Goal: Task Accomplishment & Management: Manage account settings

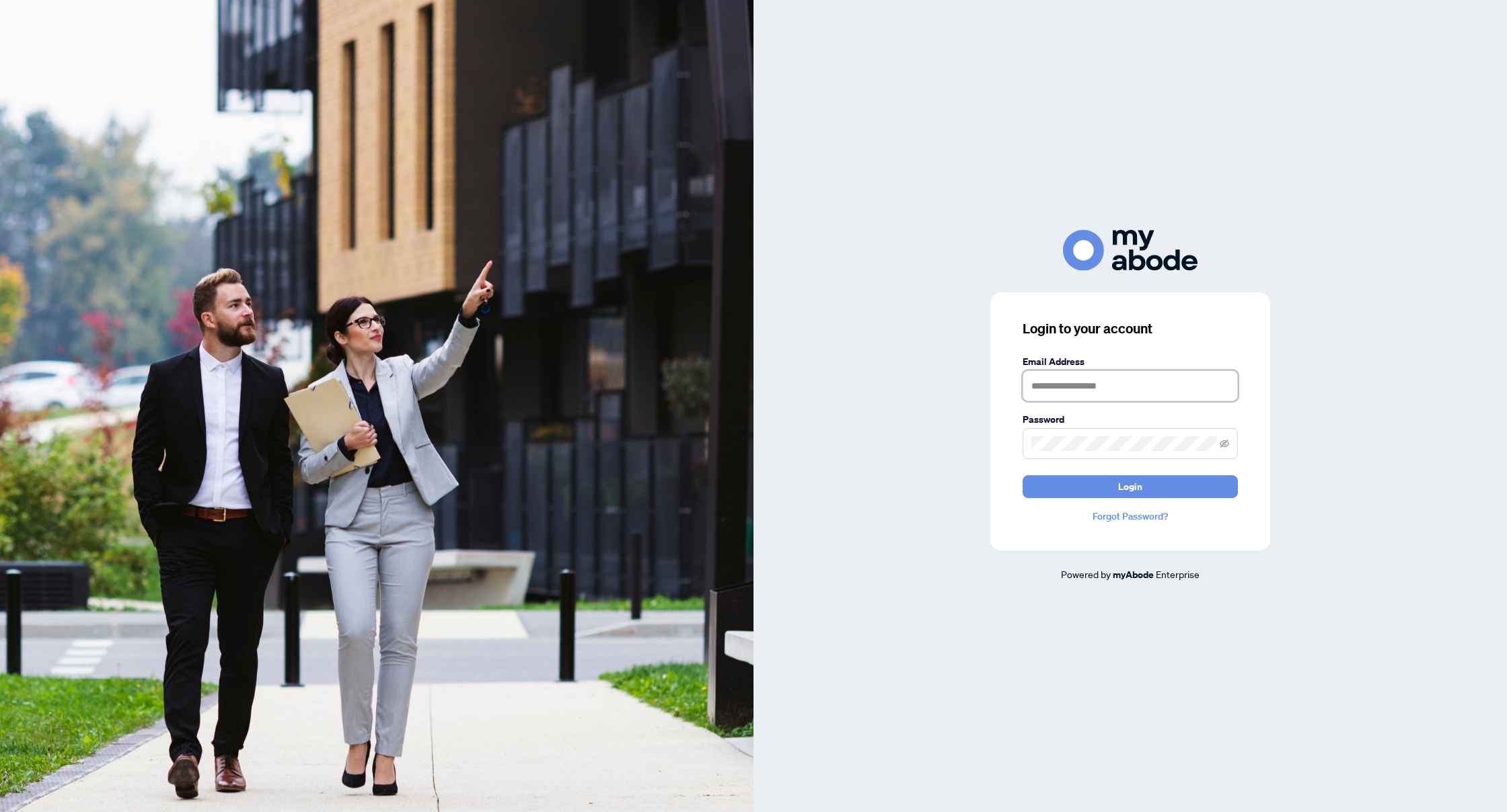
click at [572, 388] on input "text" at bounding box center [1130, 386] width 215 height 31
type input "**********"
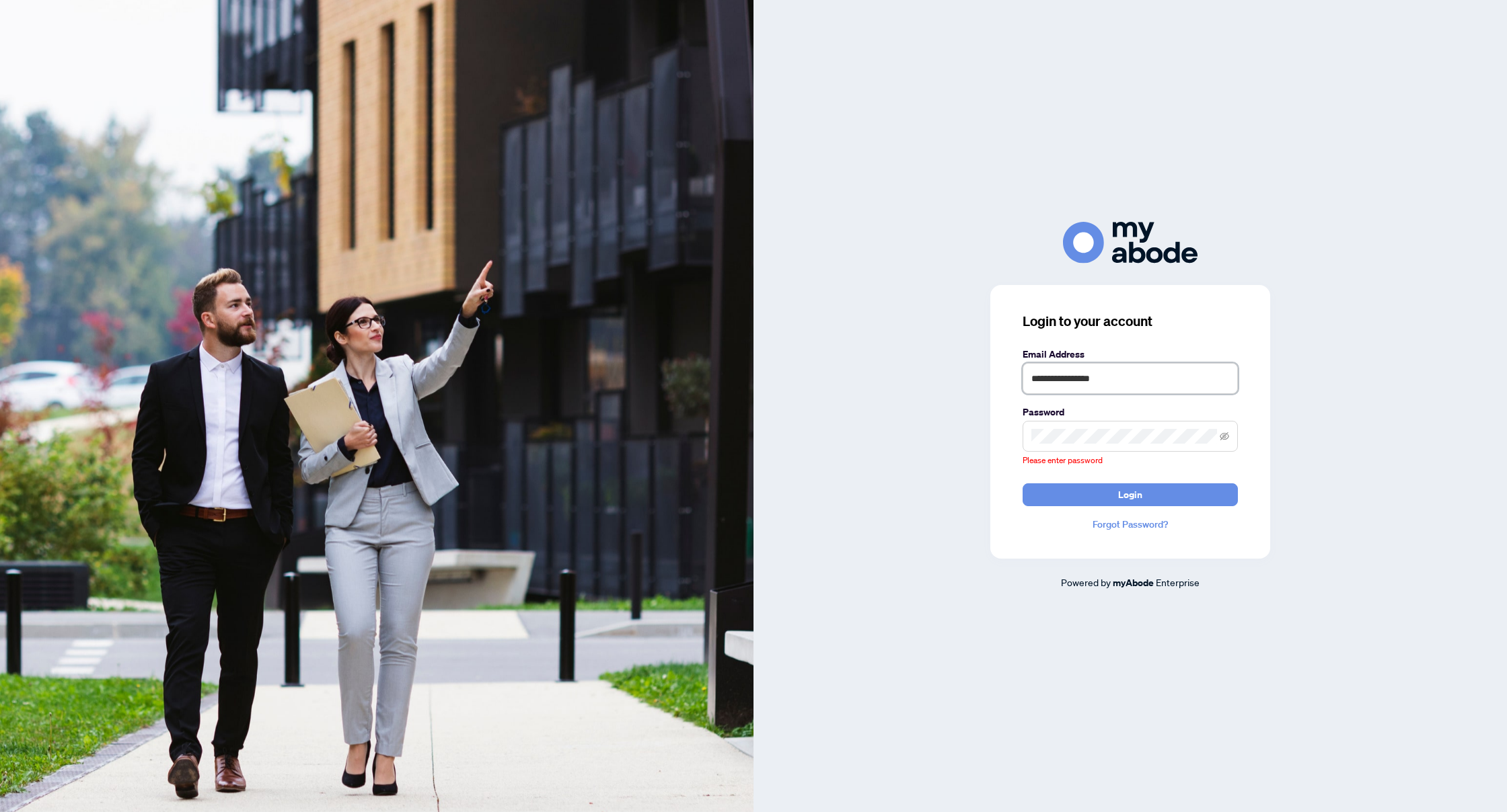
drag, startPoint x: 1119, startPoint y: 385, endPoint x: 1028, endPoint y: 385, distance: 91.0
click at [572, 385] on input "**********" at bounding box center [1130, 378] width 215 height 31
type input "**********"
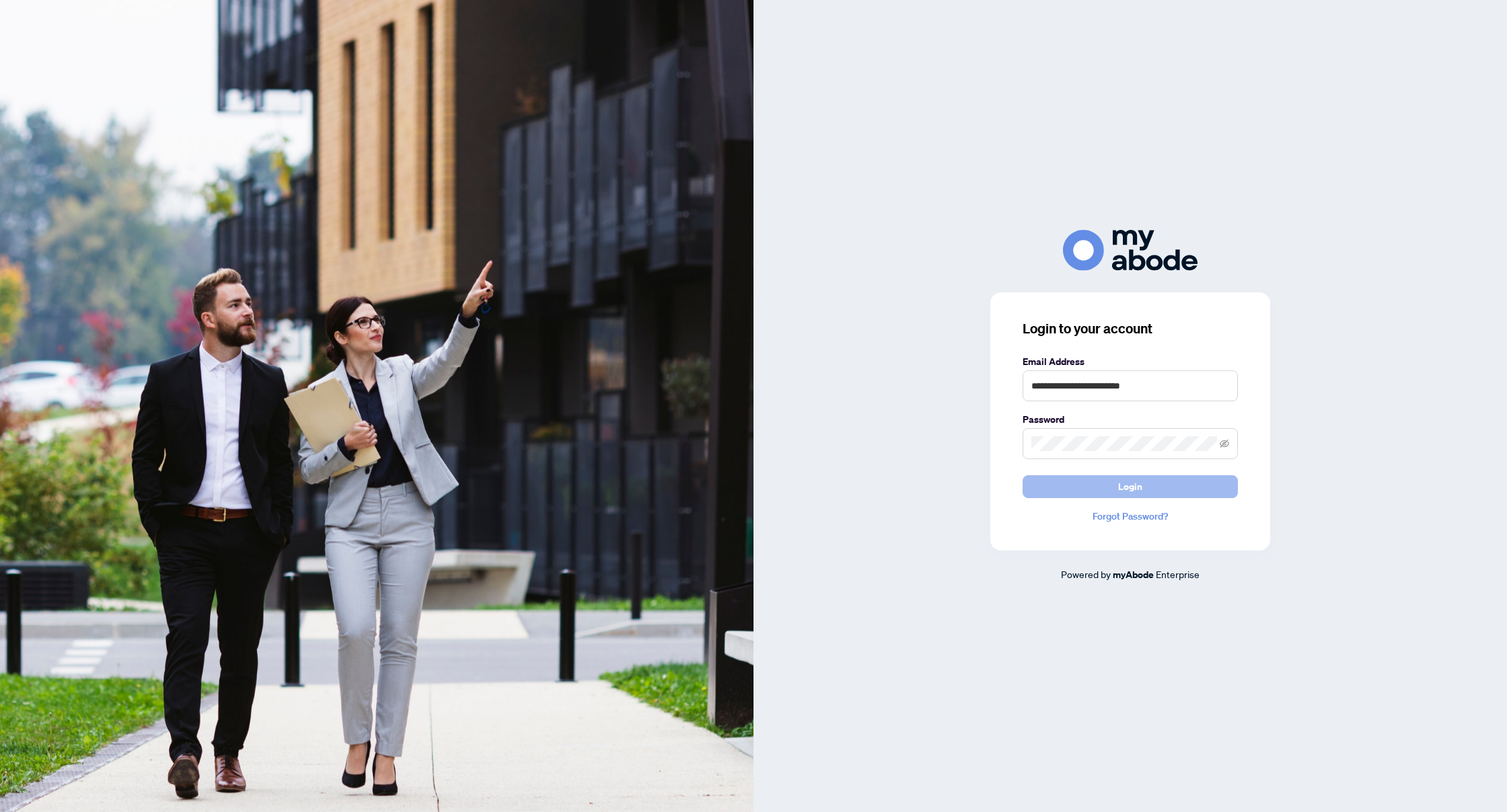
click at [572, 489] on button "Login" at bounding box center [1130, 487] width 215 height 23
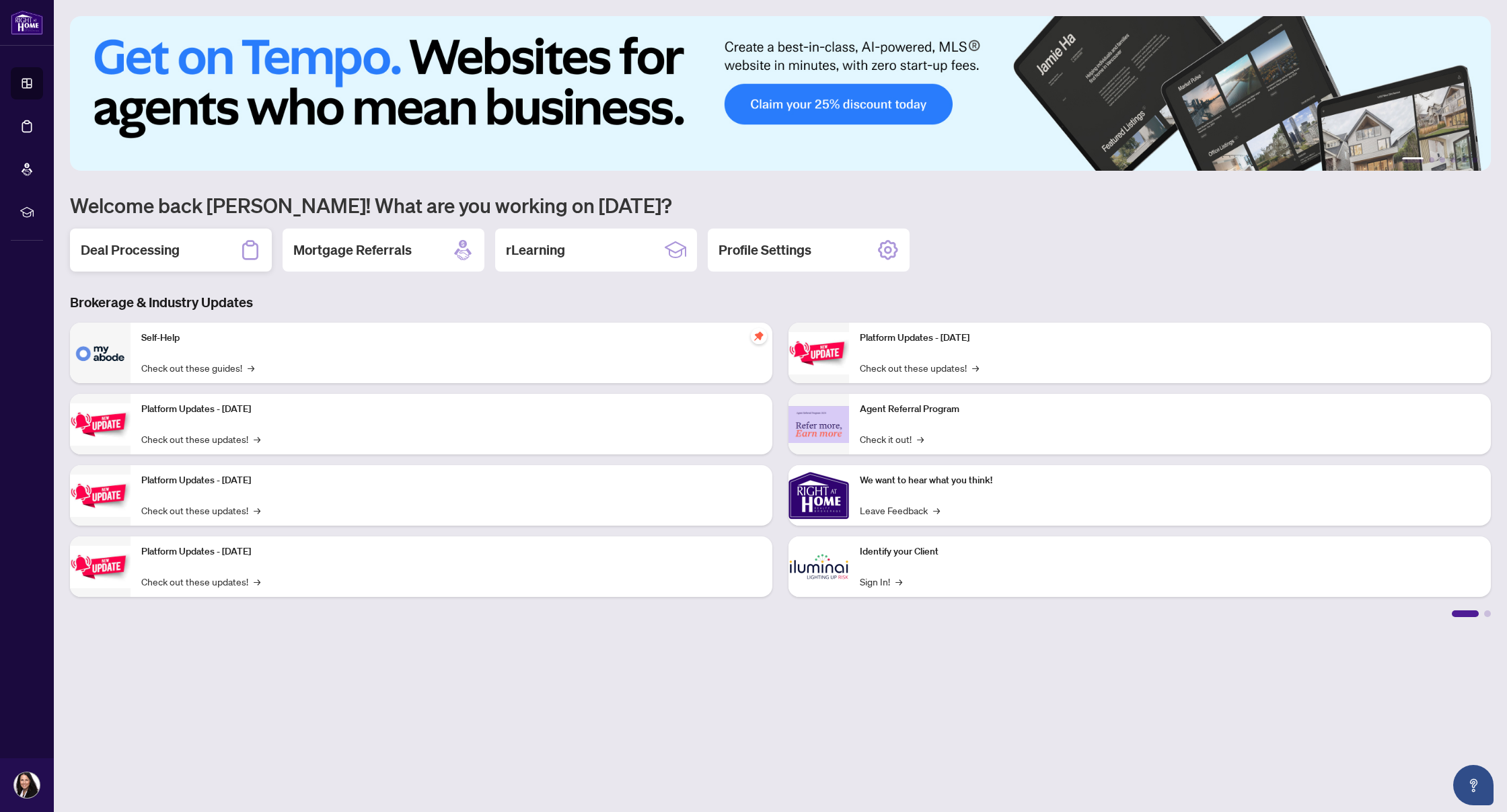
click at [131, 252] on h2 "Deal Processing" at bounding box center [130, 250] width 98 height 18
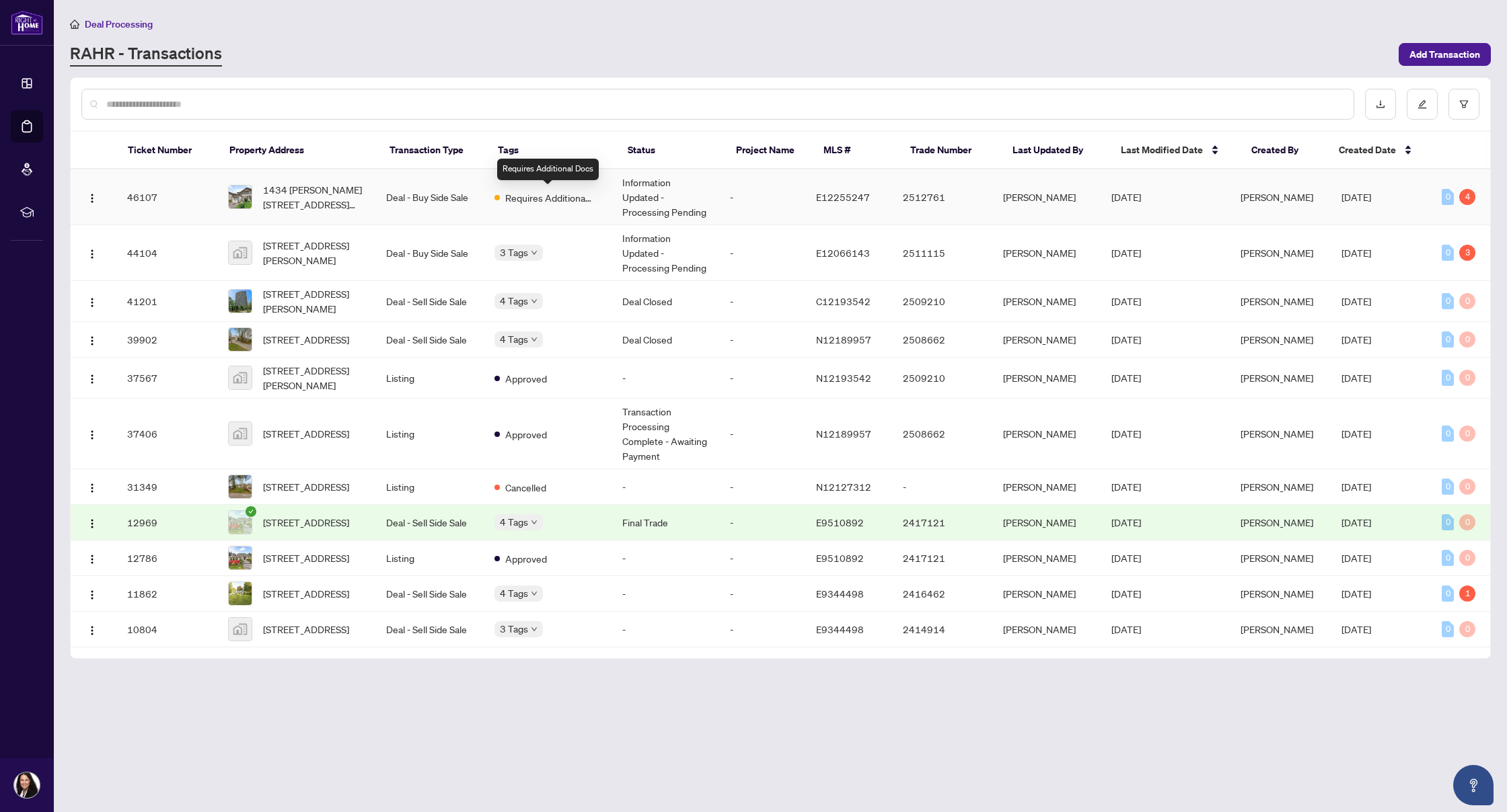
click at [555, 200] on span "Requires Additional Docs" at bounding box center [549, 198] width 87 height 15
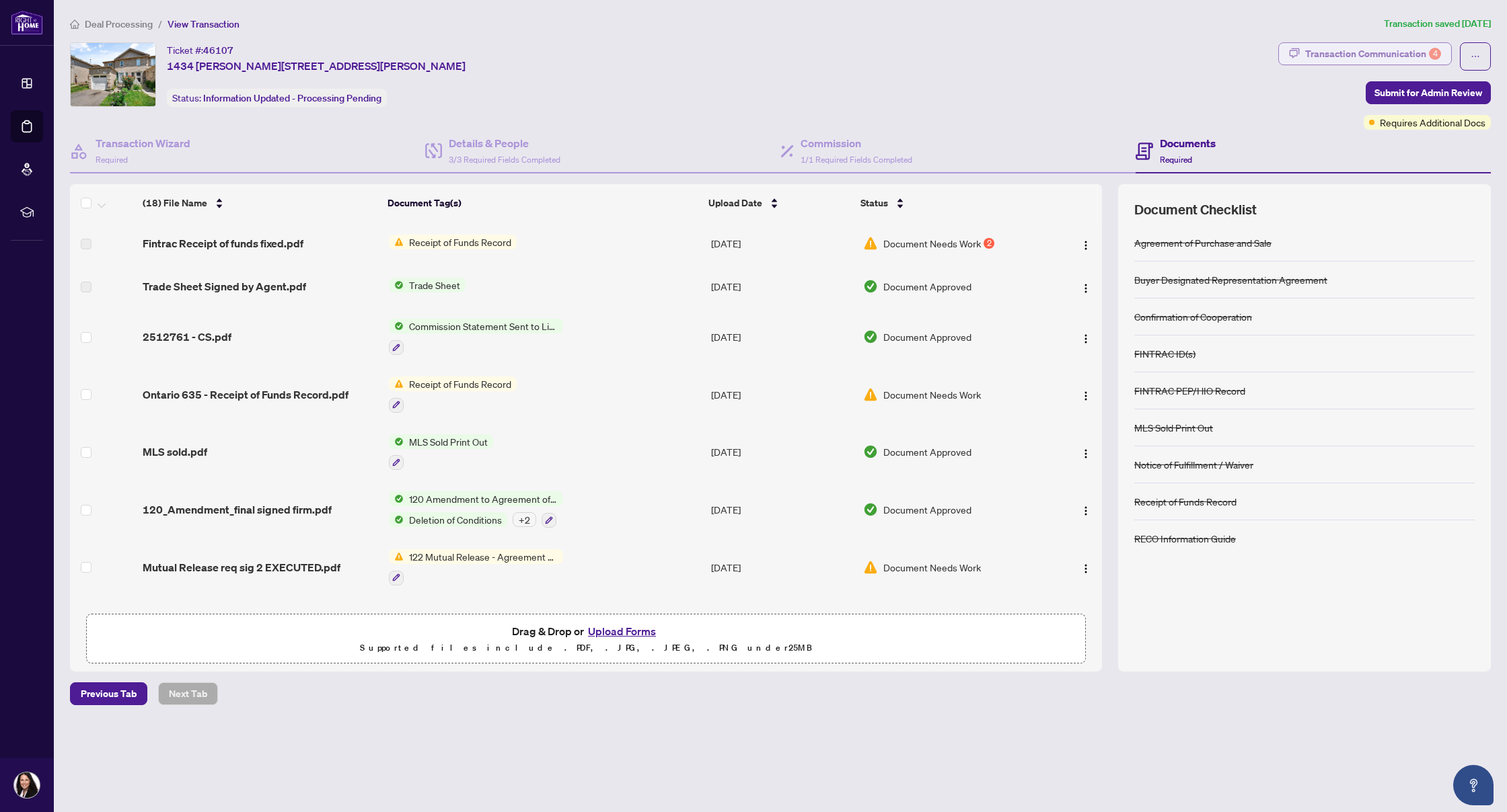
click at [1350, 57] on div "Transaction Communication 4" at bounding box center [1372, 54] width 136 height 21
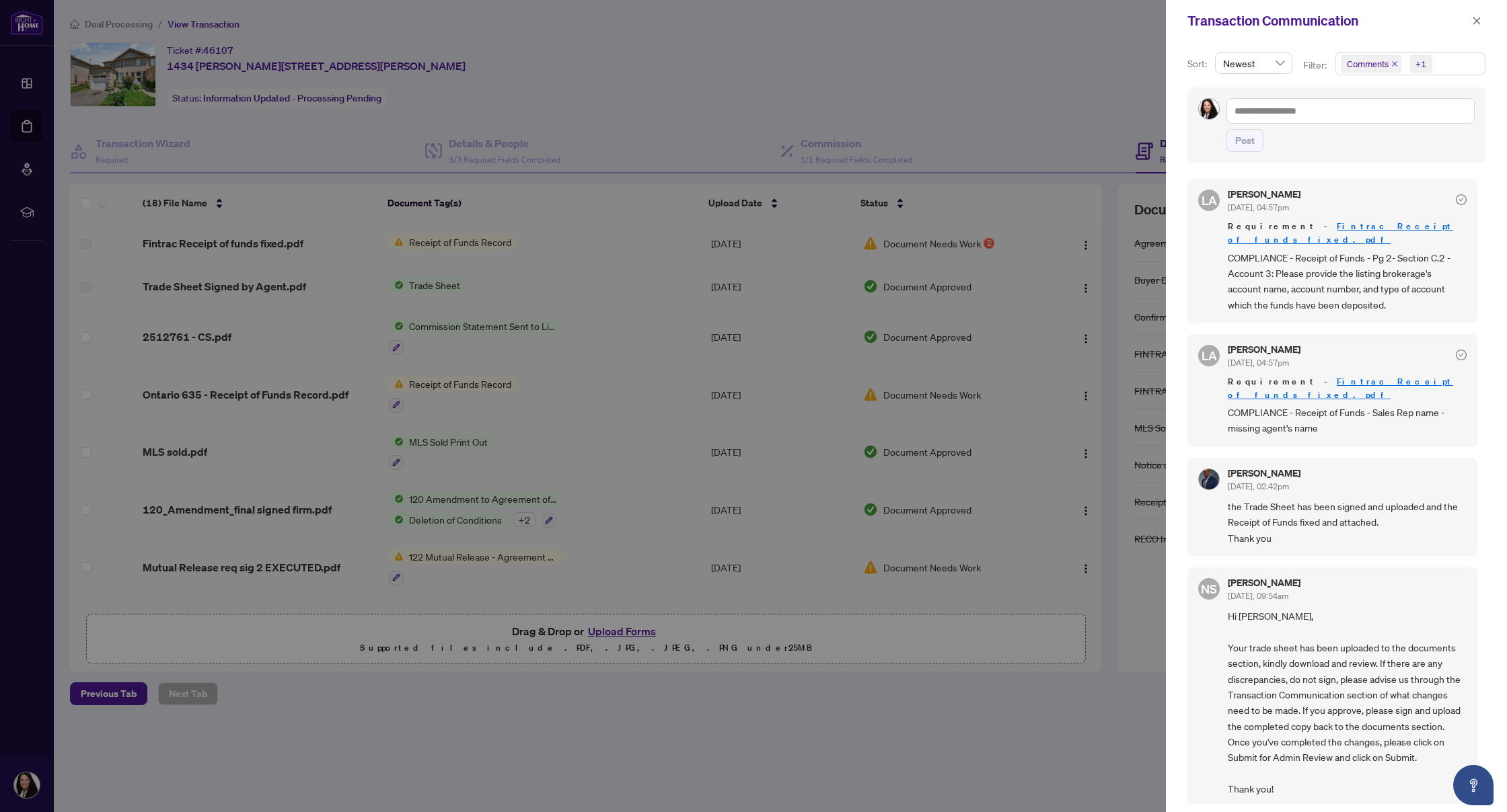
click at [659, 245] on div at bounding box center [754, 406] width 1507 height 812
click at [433, 249] on div at bounding box center [754, 406] width 1507 height 812
drag, startPoint x: 1485, startPoint y: 21, endPoint x: 1477, endPoint y: 20, distance: 8.1
click at [1484, 21] on button "button" at bounding box center [1477, 21] width 18 height 16
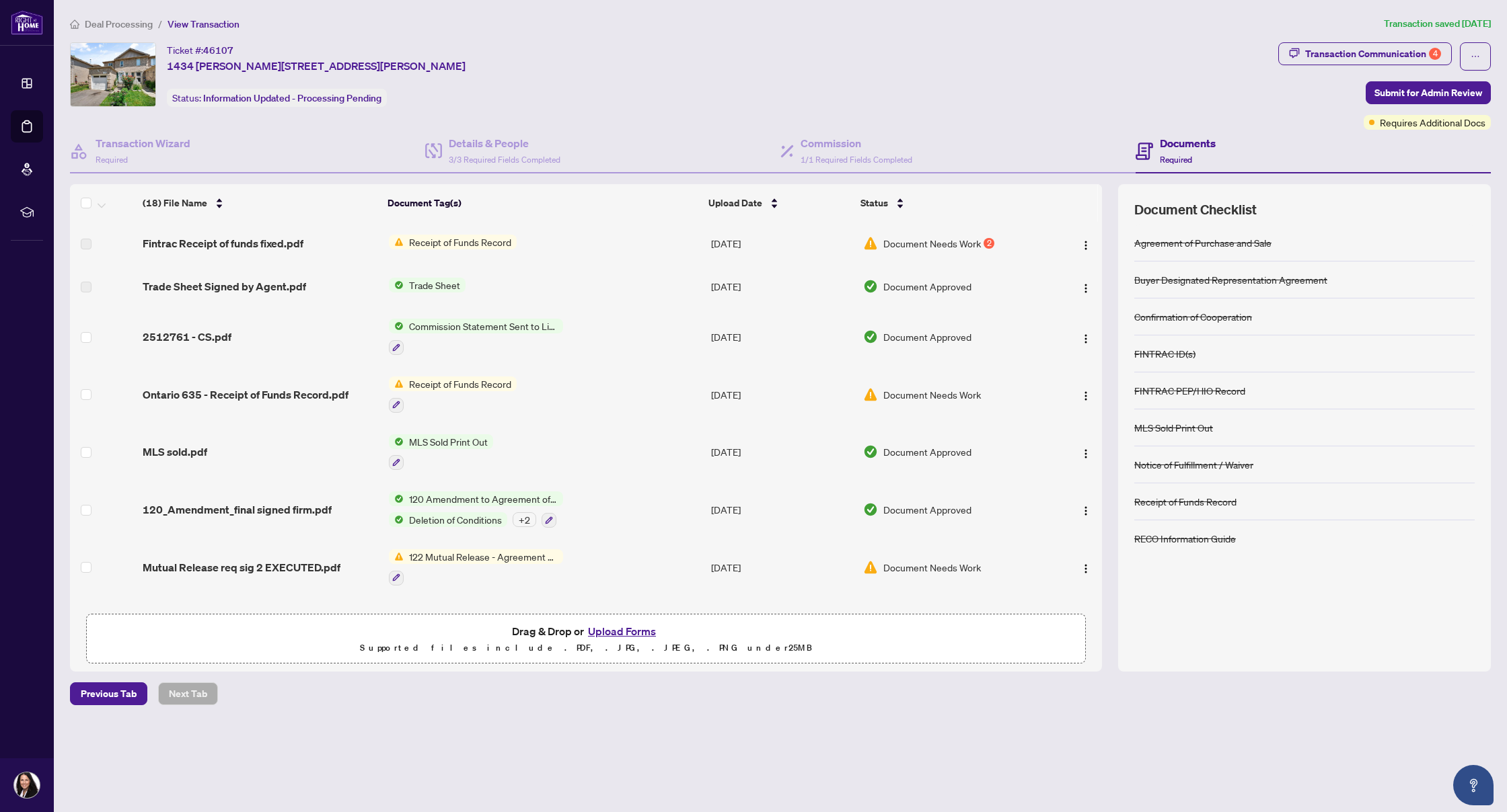
click at [428, 244] on span "Receipt of Funds Record" at bounding box center [460, 242] width 113 height 15
click at [429, 244] on span "Receipt of Funds Record" at bounding box center [460, 242] width 113 height 15
click at [232, 247] on span "Fintrac Receipt of funds fixed.pdf" at bounding box center [222, 243] width 161 height 16
click at [936, 245] on span "Document Needs Work" at bounding box center [932, 243] width 98 height 15
click at [1081, 243] on img "button" at bounding box center [1086, 245] width 11 height 11
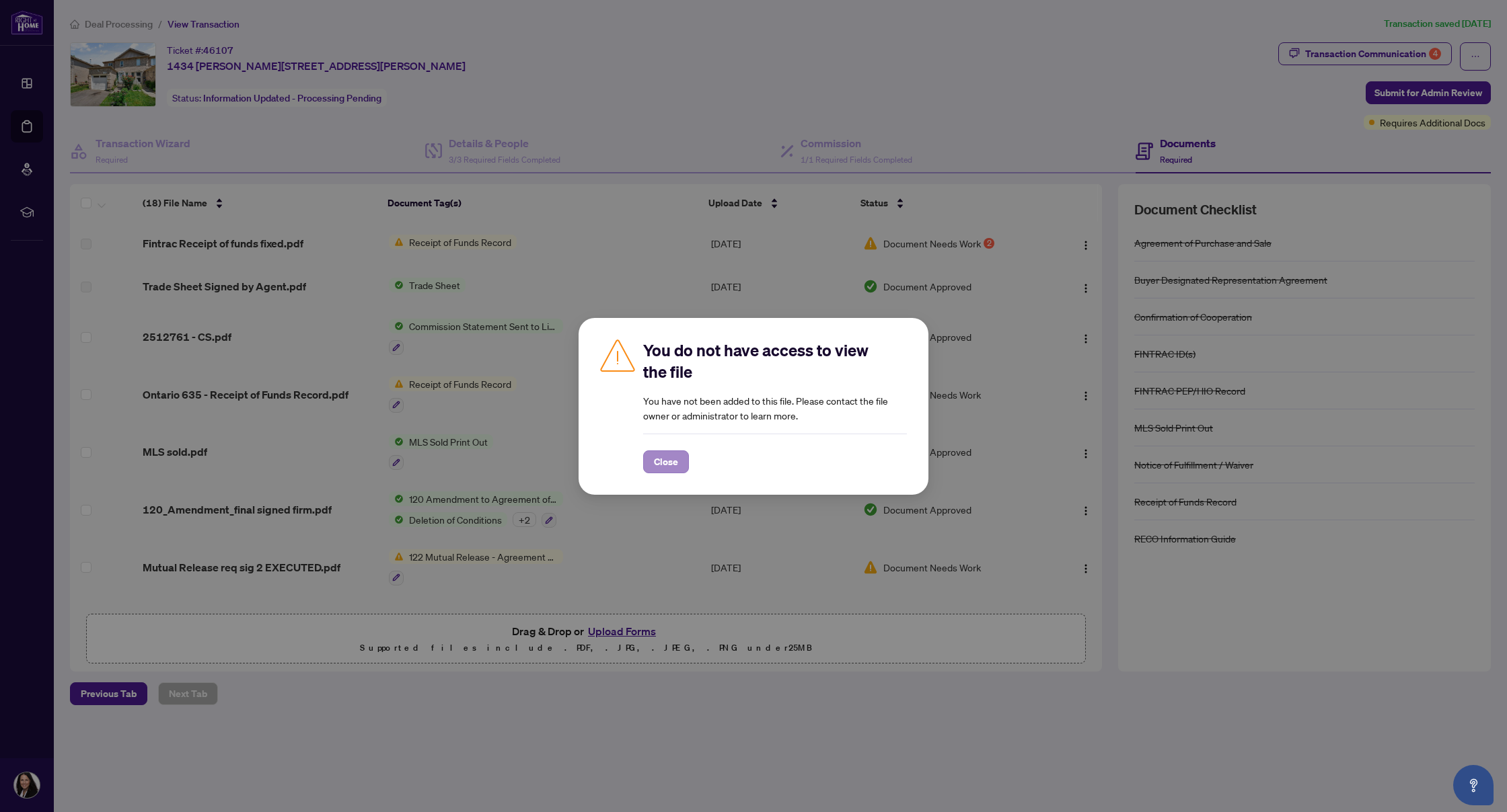
click at [677, 458] on span "Close" at bounding box center [666, 461] width 25 height 21
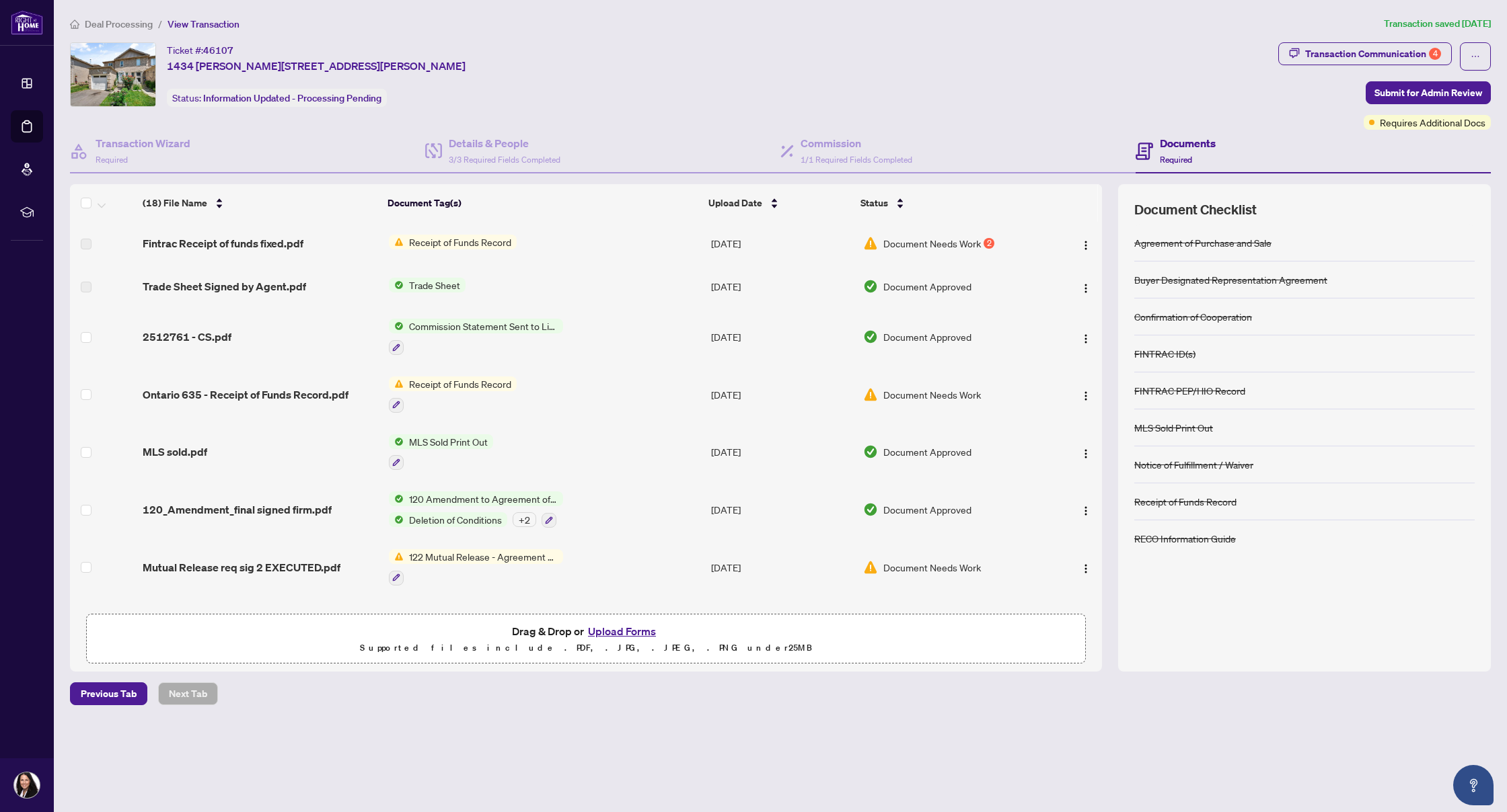
click at [445, 382] on span "Receipt of Funds Record" at bounding box center [460, 384] width 113 height 15
click at [615, 330] on td "Commission Statement Sent to Listing Brokerage" at bounding box center [544, 337] width 323 height 58
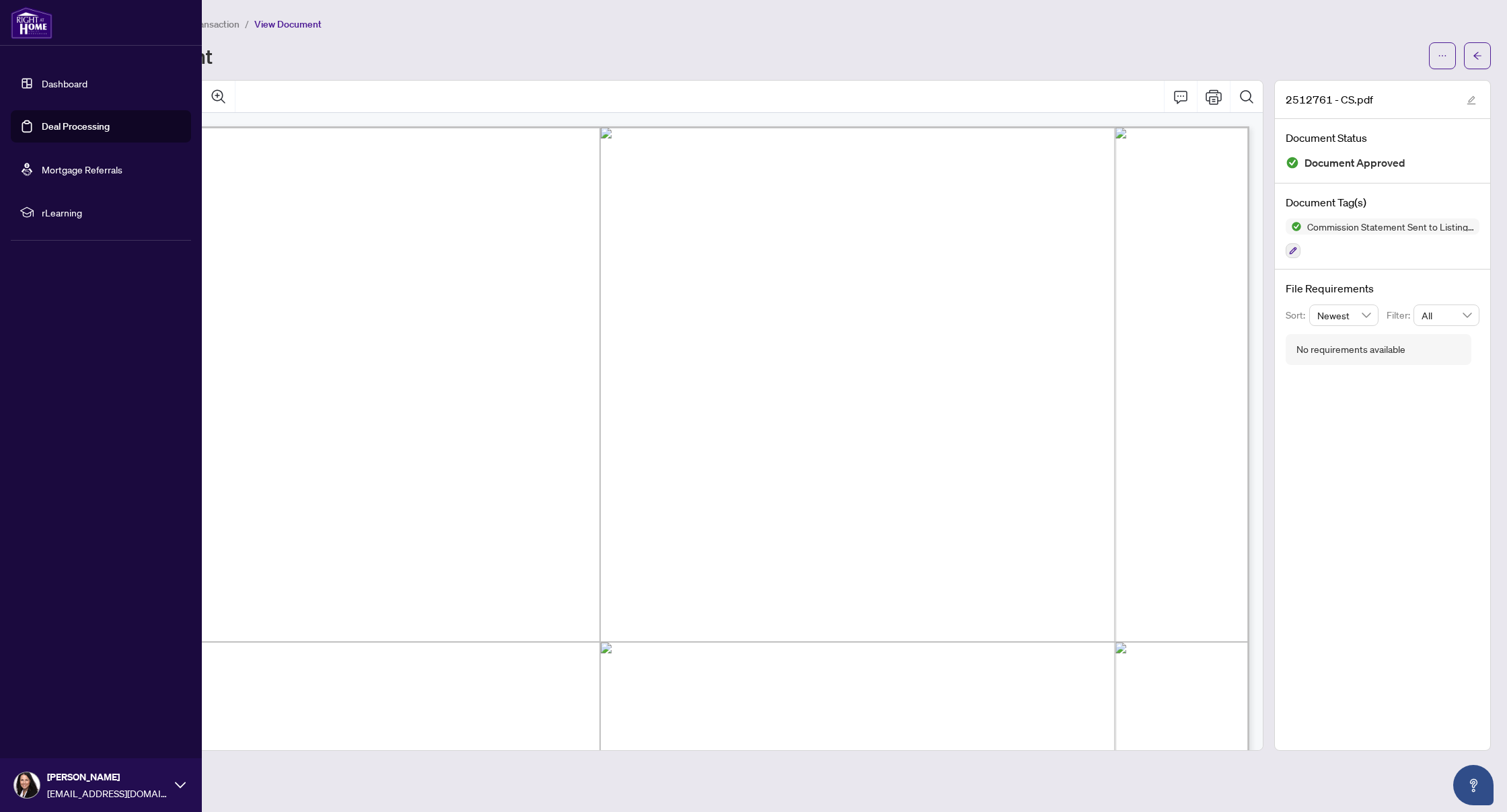
click at [63, 84] on link "Dashboard" at bounding box center [64, 83] width 46 height 12
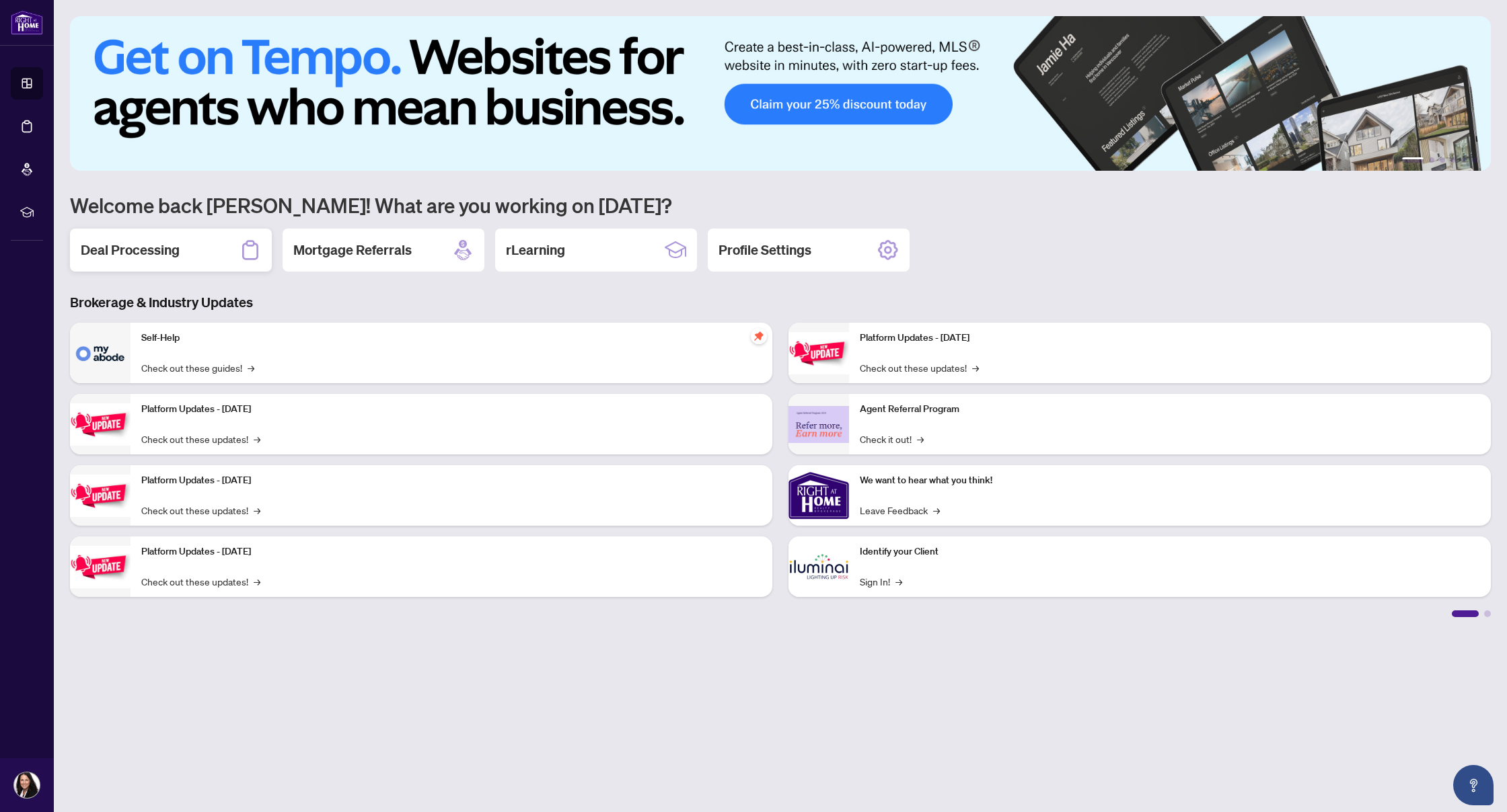
click at [162, 253] on h2 "Deal Processing" at bounding box center [130, 250] width 98 height 18
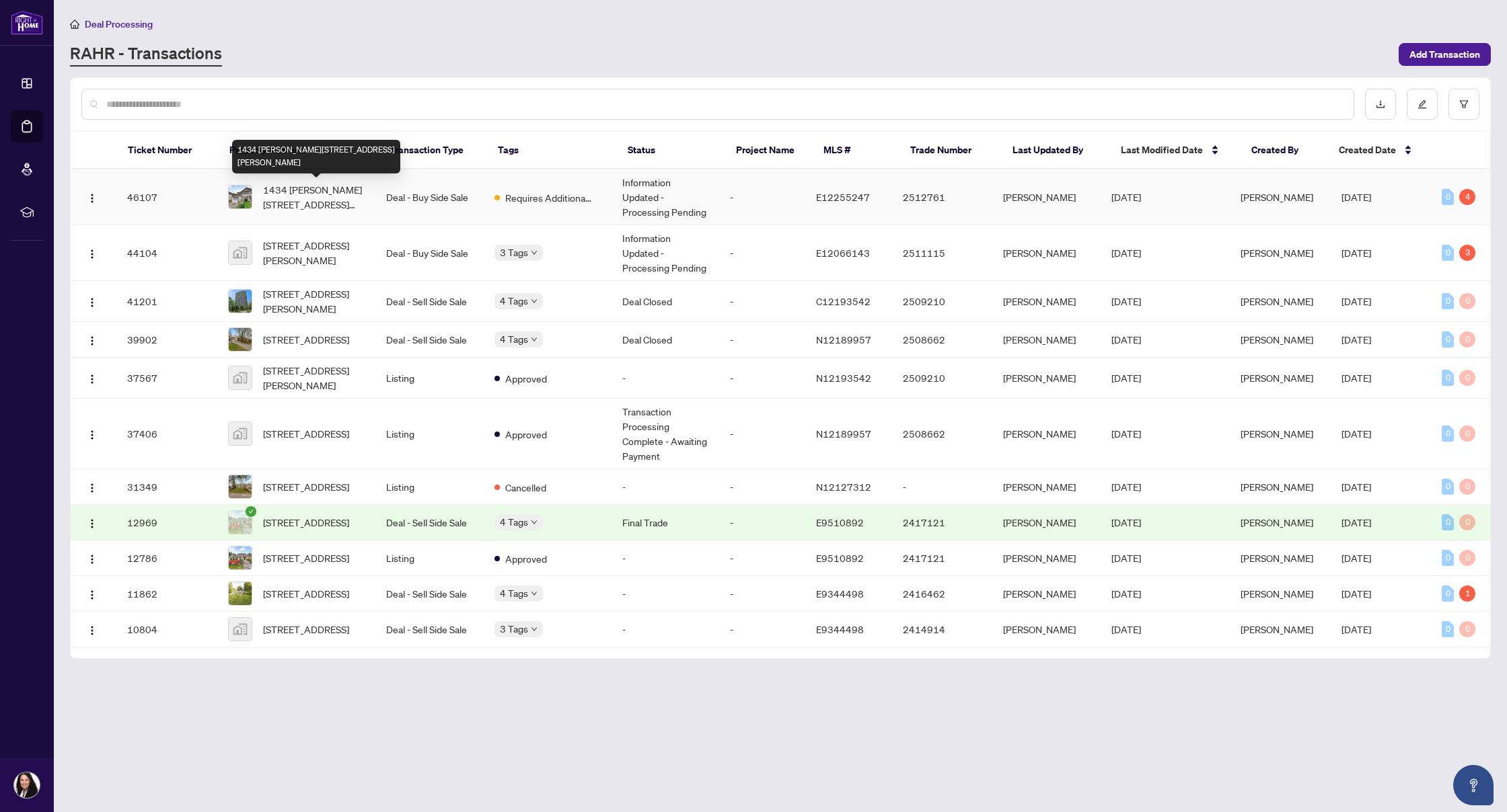
click at [287, 201] on span "1434 [PERSON_NAME][STREET_ADDRESS][PERSON_NAME]" at bounding box center [314, 197] width 102 height 30
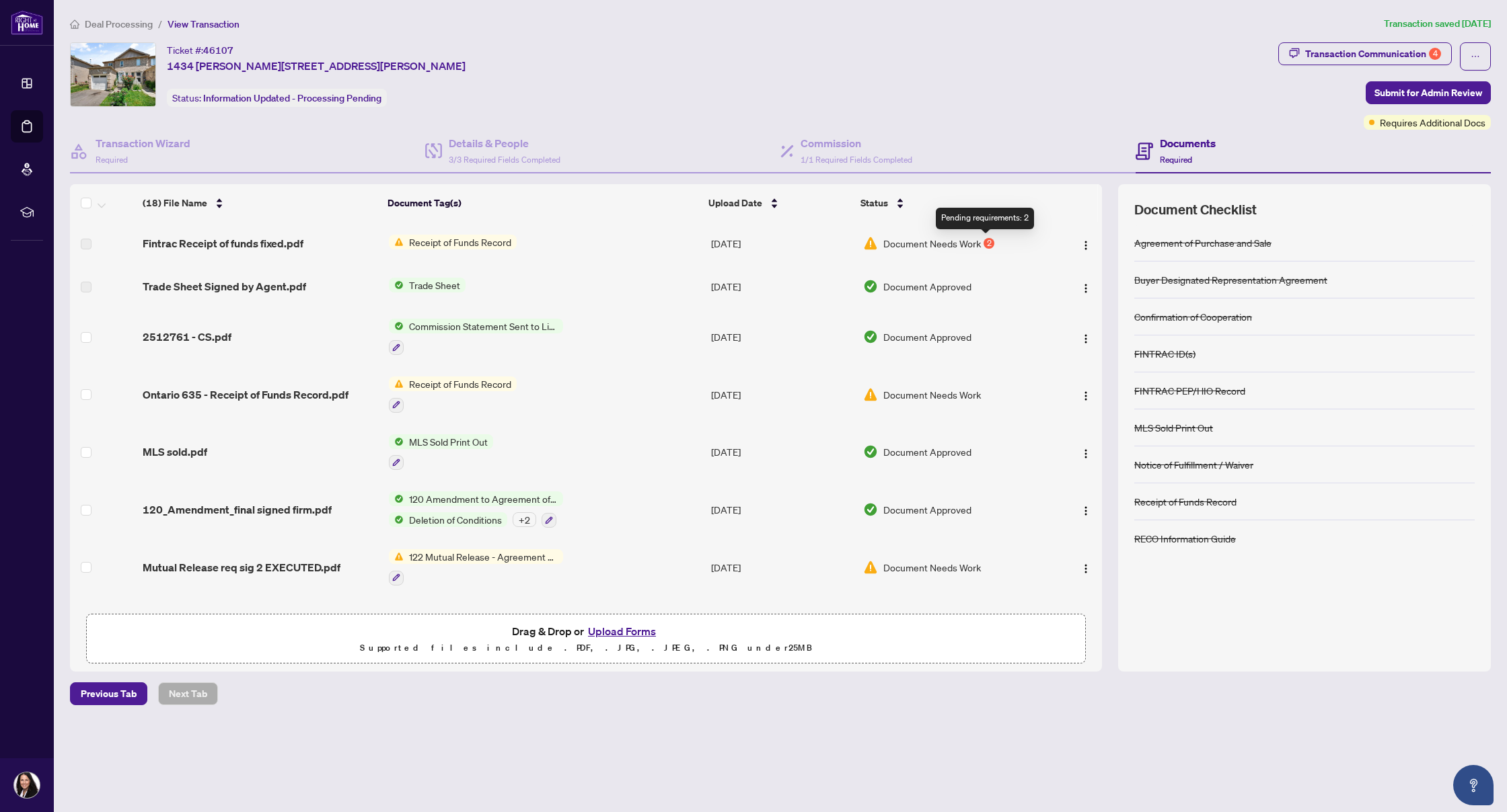
click at [985, 245] on div "2" at bounding box center [989, 243] width 11 height 11
click at [437, 245] on span "Receipt of Funds Record" at bounding box center [460, 242] width 113 height 15
click at [218, 246] on span "Fintrac Receipt of funds fixed.pdf" at bounding box center [222, 243] width 161 height 16
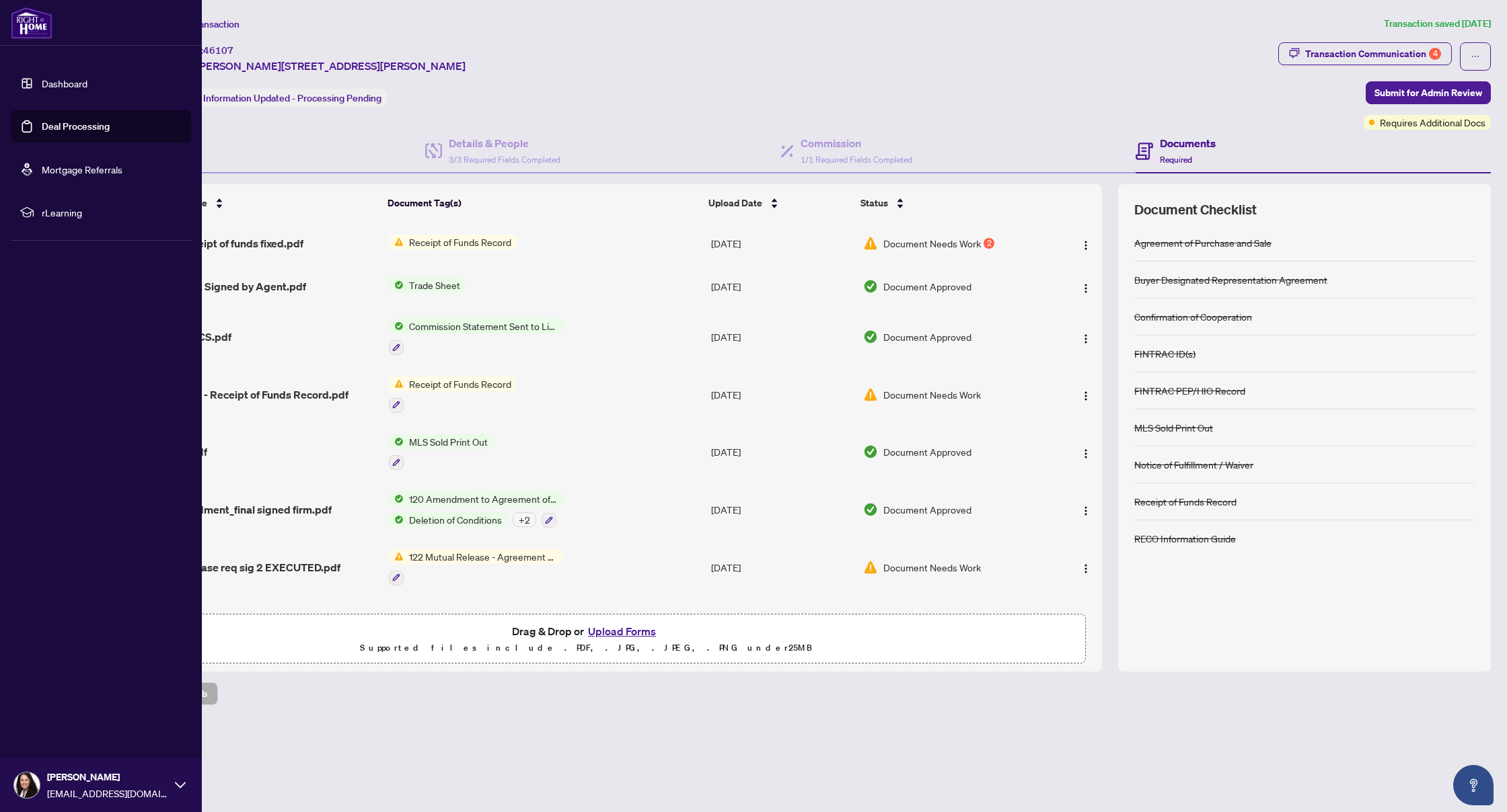
click at [176, 781] on icon at bounding box center [180, 786] width 11 height 11
click at [55, 709] on span "Logout" at bounding box center [54, 705] width 30 height 21
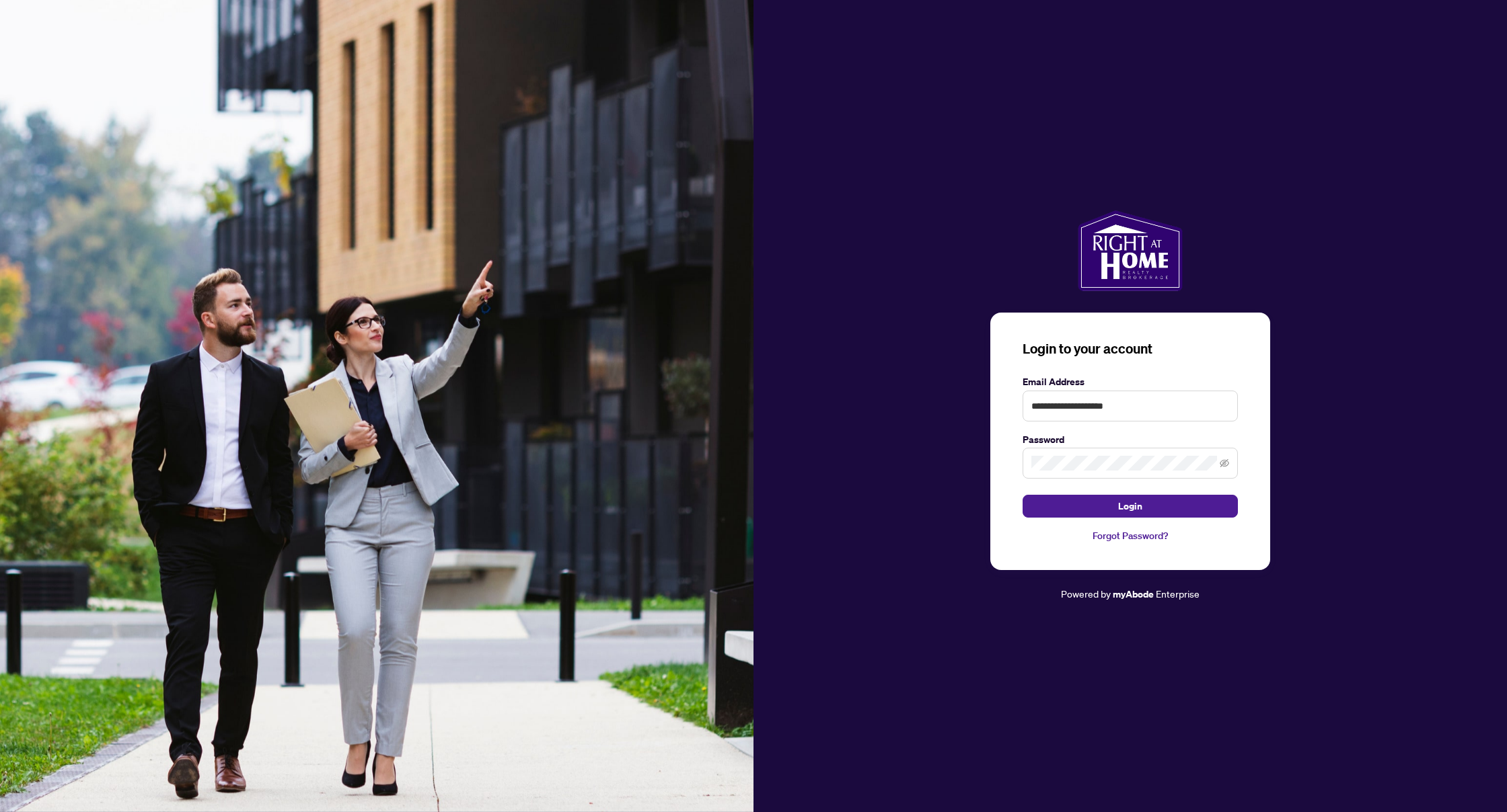
type input "**********"
click at [1067, 502] on button "Login" at bounding box center [1130, 506] width 215 height 23
